Goal: Transaction & Acquisition: Register for event/course

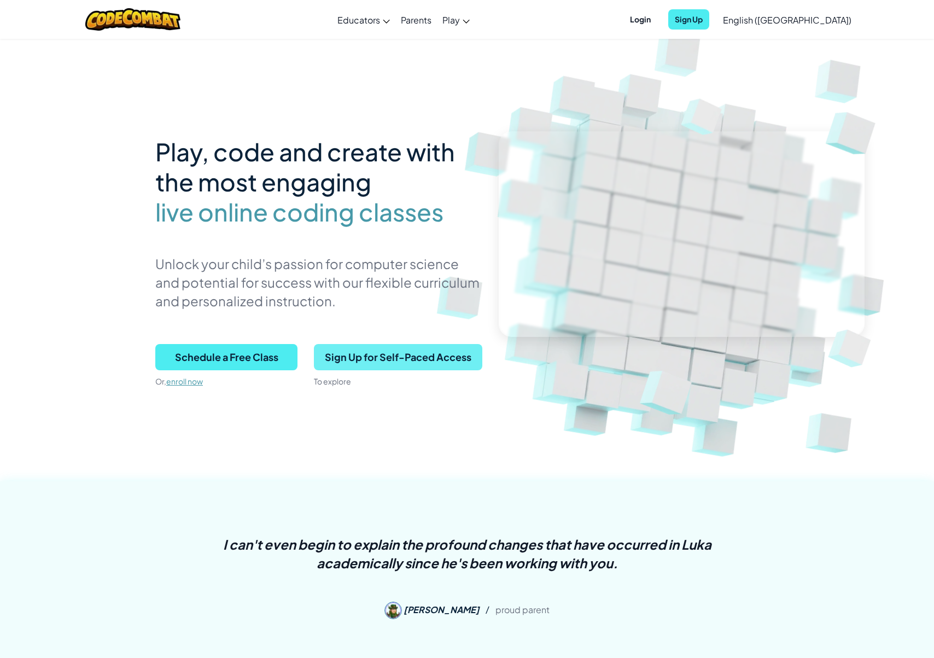
click at [440, 359] on span "Sign Up for Self-Paced Access" at bounding box center [398, 357] width 168 height 26
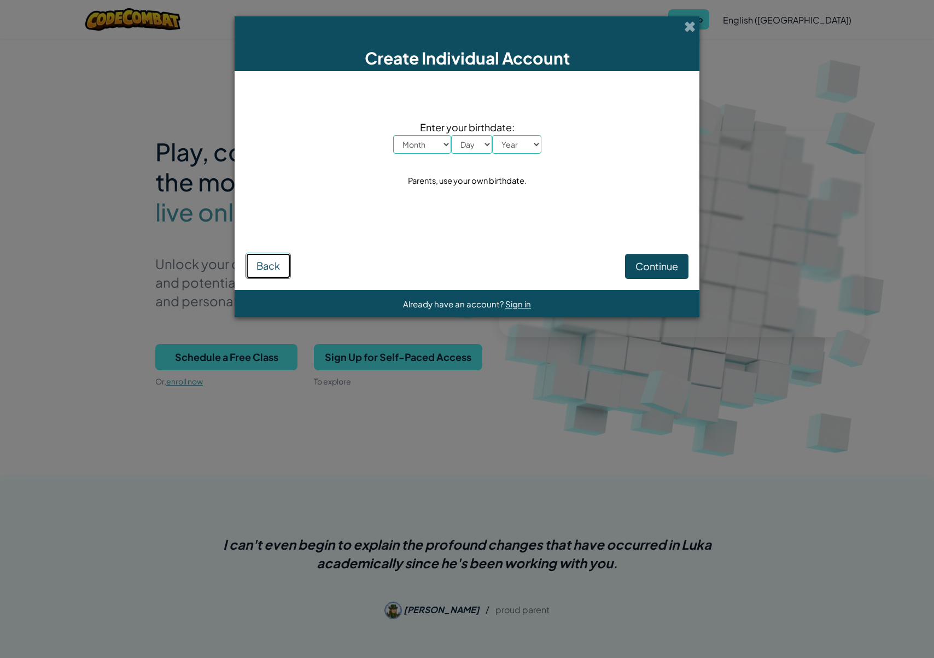
click at [277, 276] on button "Back" at bounding box center [267, 266] width 45 height 26
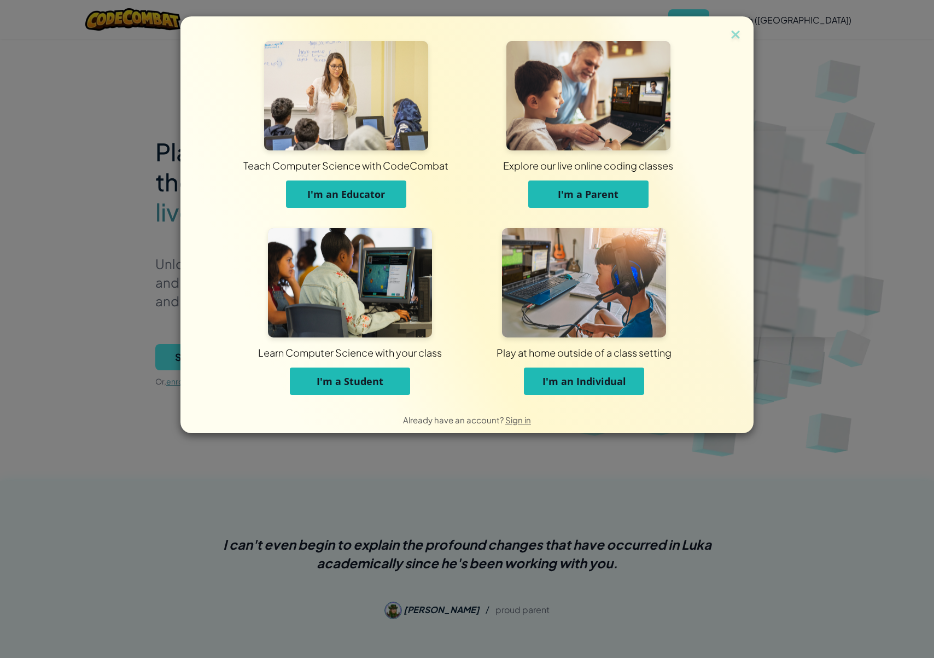
click at [577, 191] on span "I'm a Parent" at bounding box center [588, 194] width 61 height 13
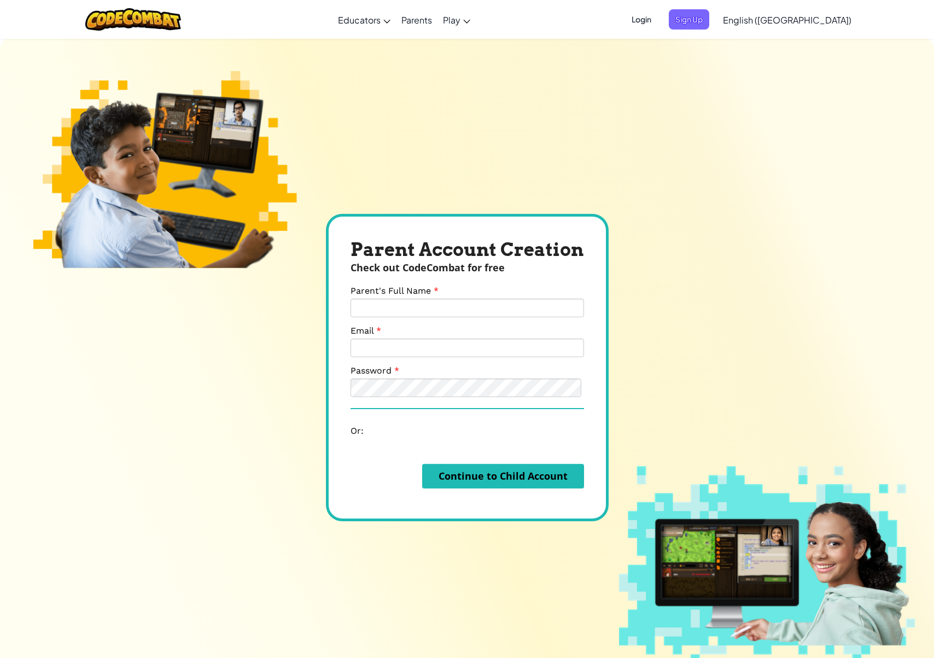
click at [658, 24] on span "Login" at bounding box center [641, 19] width 33 height 20
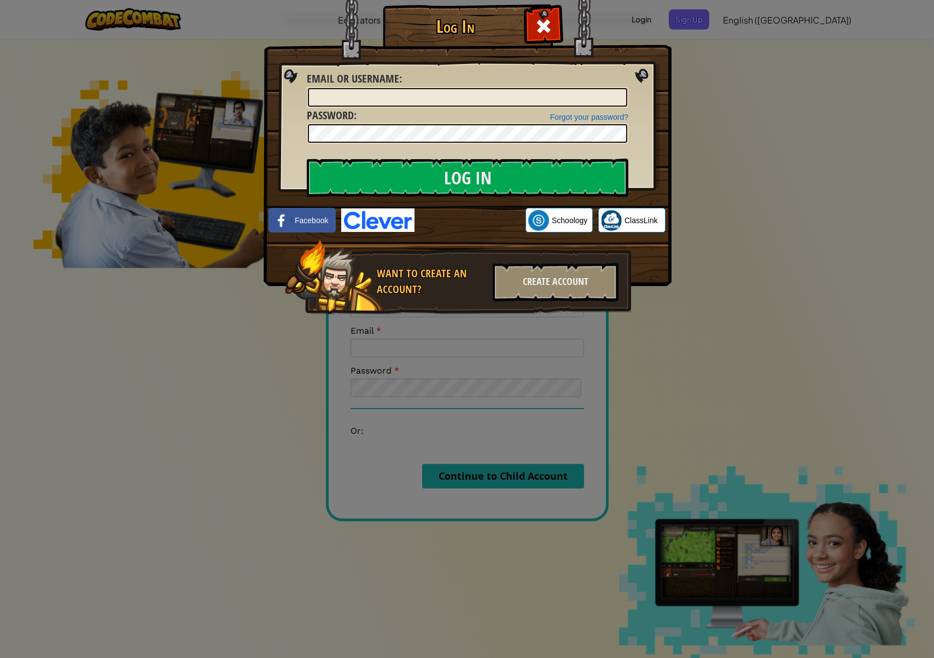
click at [496, 221] on div "Sign in with Google. Opens in new tab" at bounding box center [470, 220] width 100 height 24
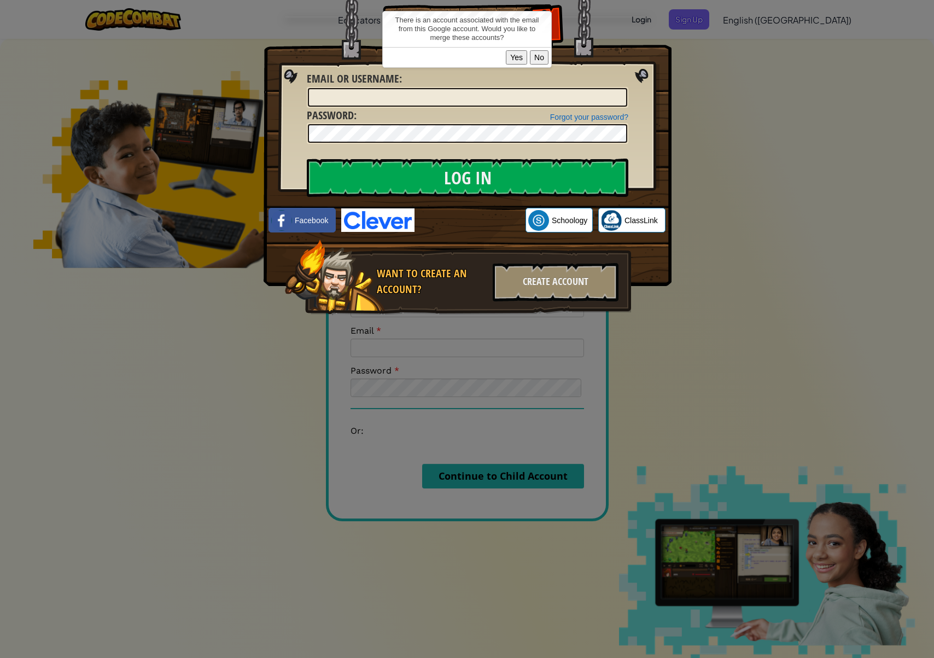
click at [523, 59] on button "Yes" at bounding box center [516, 57] width 21 height 14
